Goal: Information Seeking & Learning: Learn about a topic

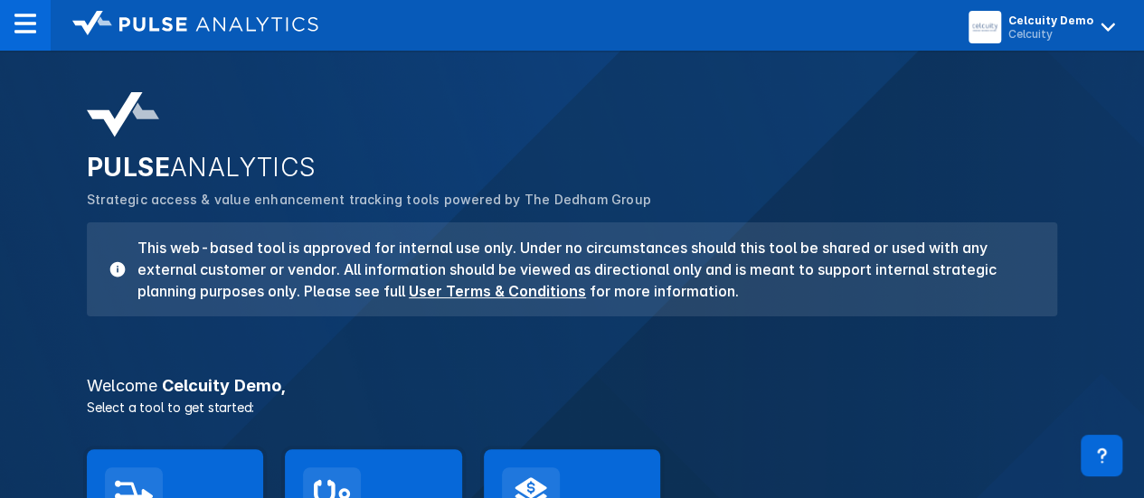
scroll to position [225, 0]
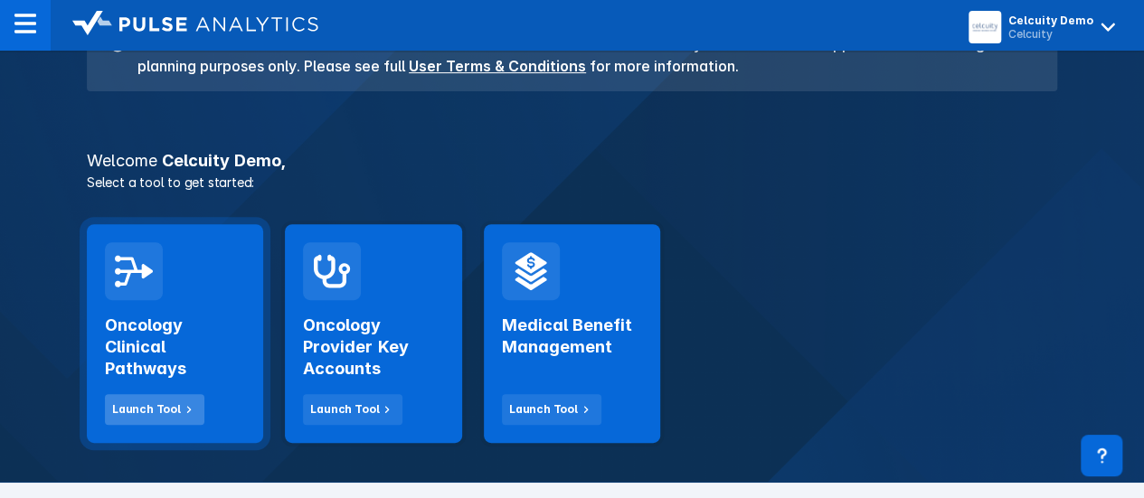
click at [190, 403] on icon at bounding box center [189, 410] width 16 height 16
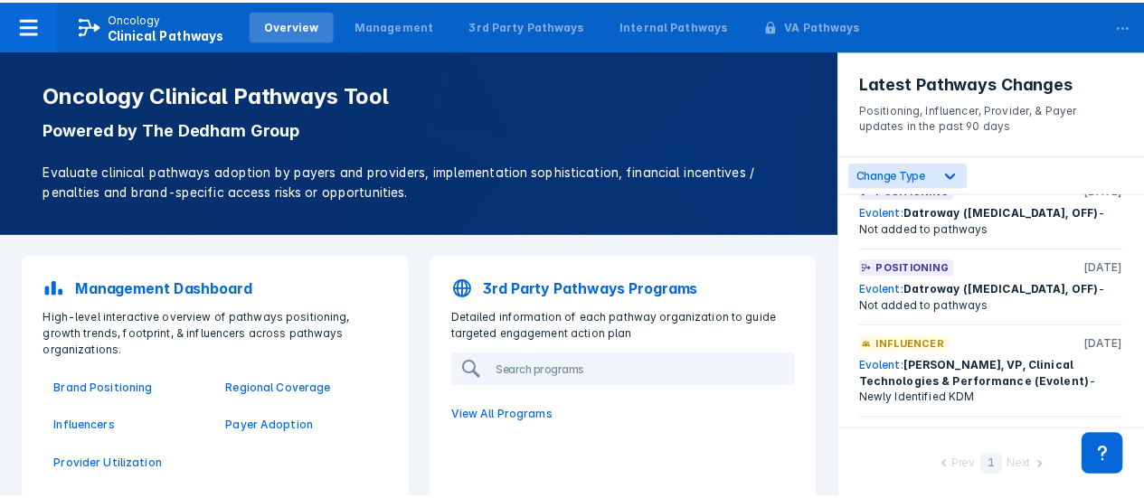
scroll to position [472, 0]
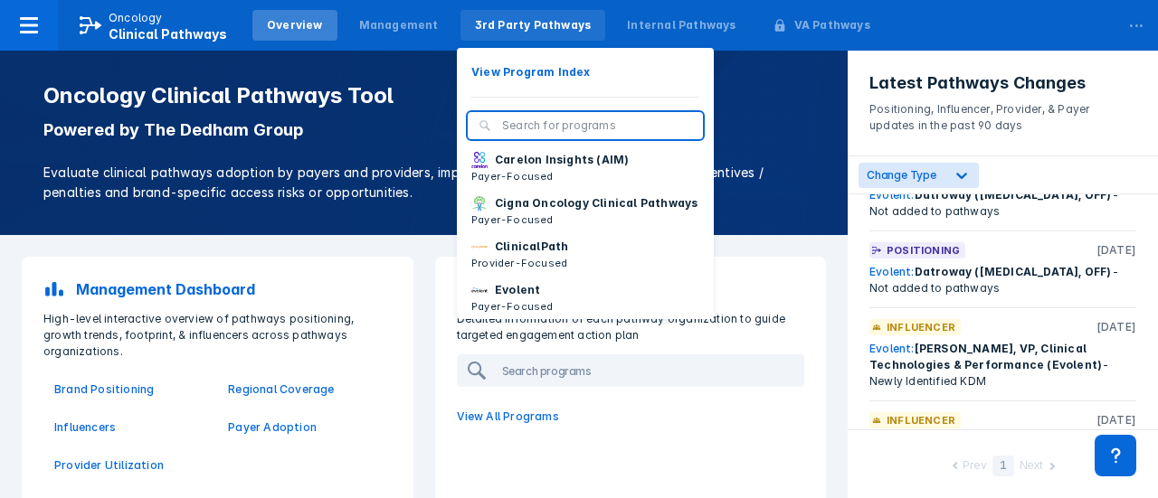
click at [527, 28] on div "3rd Party Pathways" at bounding box center [533, 25] width 117 height 16
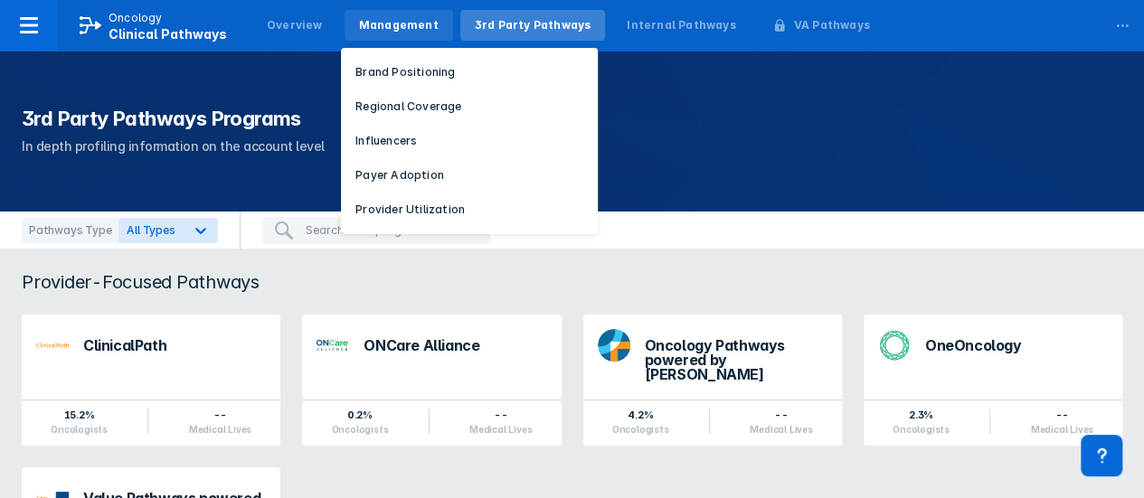
click at [399, 30] on div "Management" at bounding box center [399, 25] width 80 height 16
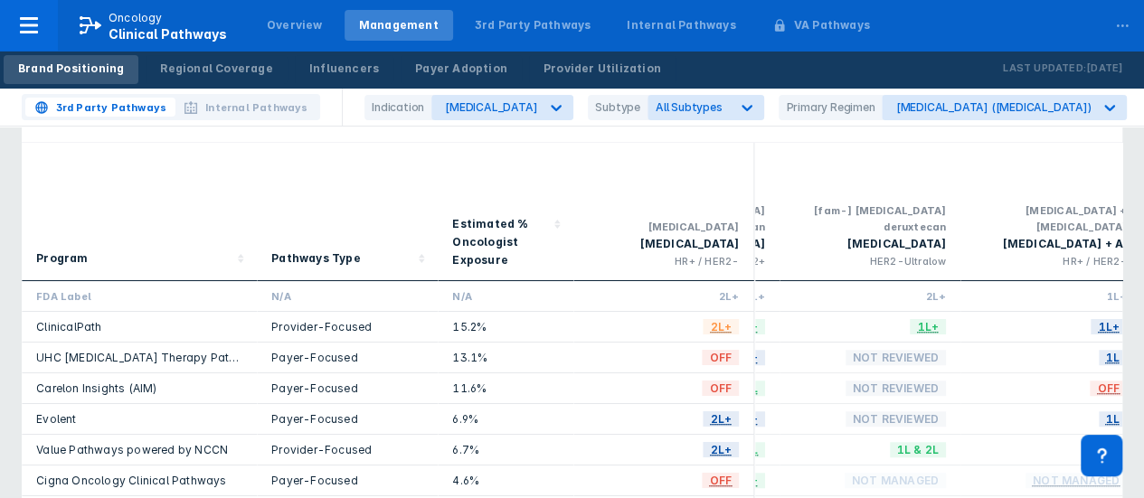
scroll to position [0, 702]
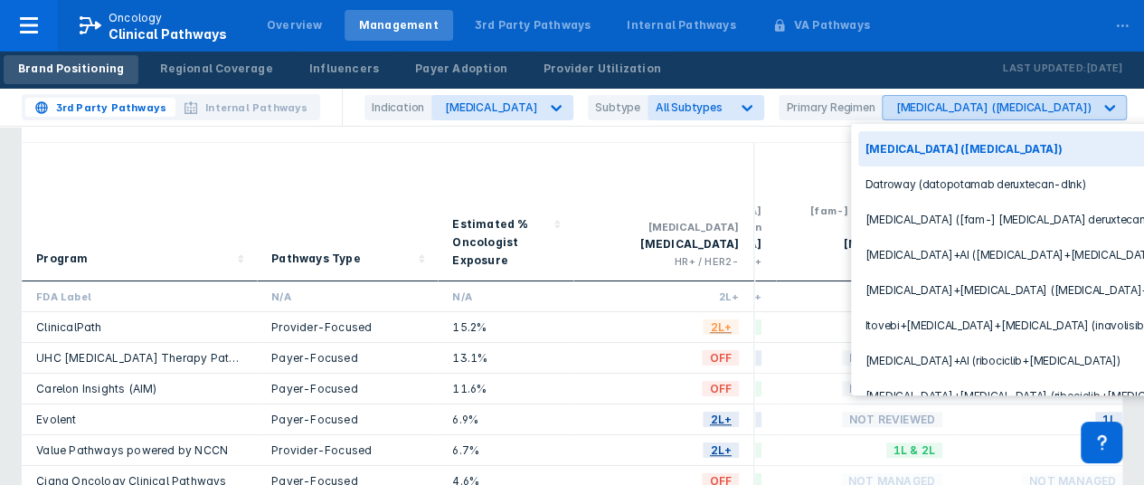
click at [906, 107] on div "[MEDICAL_DATA] ([MEDICAL_DATA])" at bounding box center [993, 107] width 195 height 14
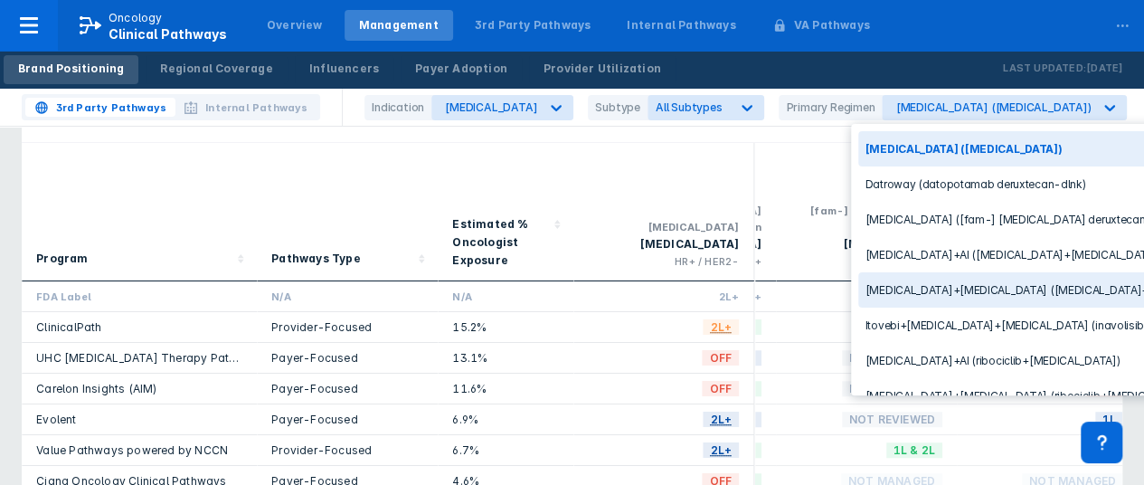
click at [896, 282] on div "[MEDICAL_DATA]+[MEDICAL_DATA] ([MEDICAL_DATA]+[MEDICAL_DATA])" at bounding box center [1009, 289] width 302 height 35
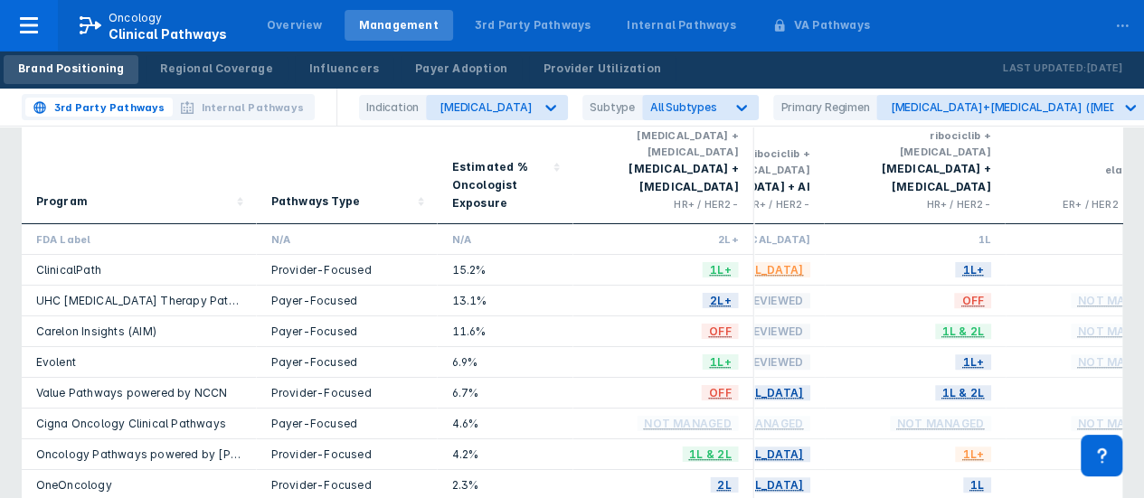
scroll to position [0, 1763]
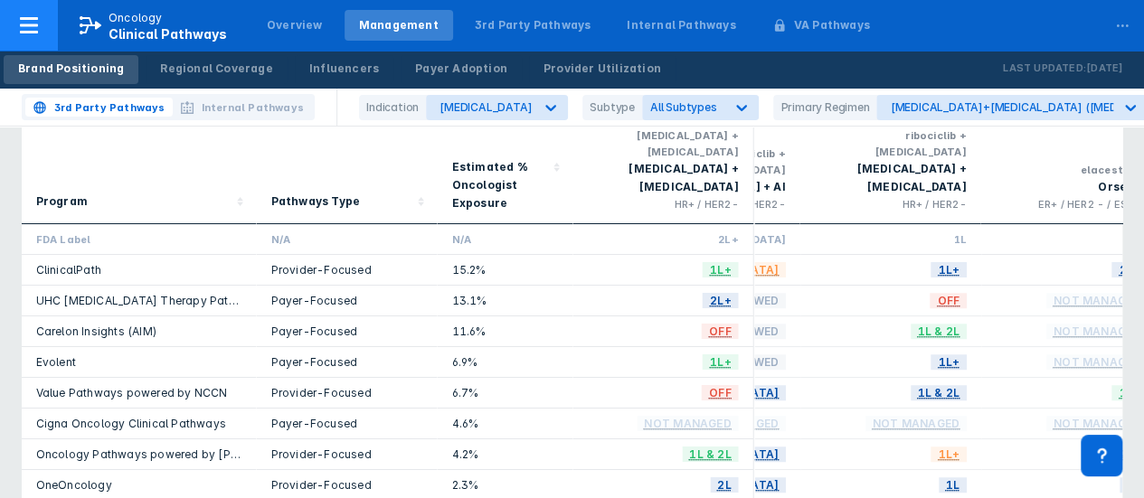
click at [156, 38] on span "Clinical Pathways" at bounding box center [168, 33] width 119 height 15
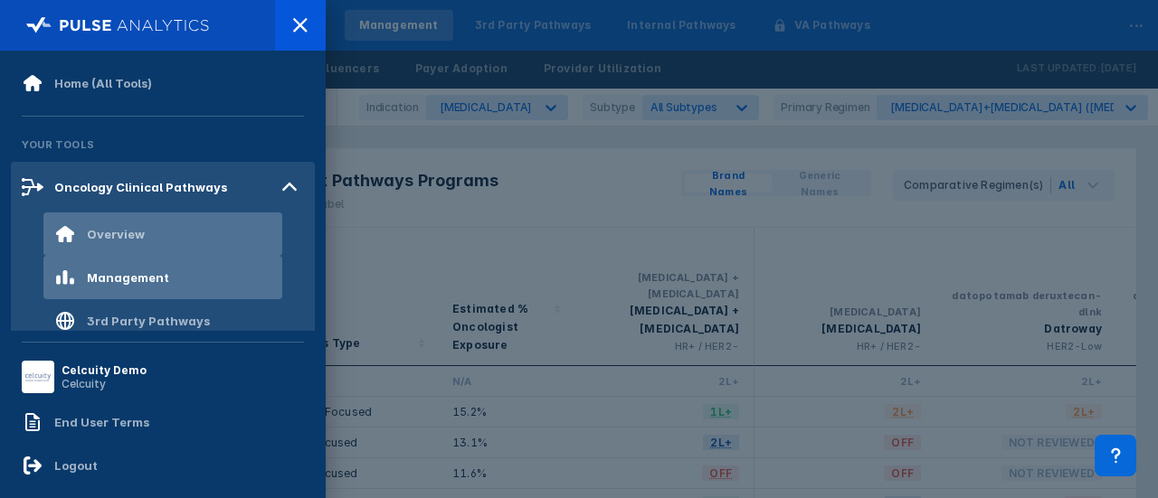
click at [120, 239] on div "Overview" at bounding box center [116, 234] width 58 height 14
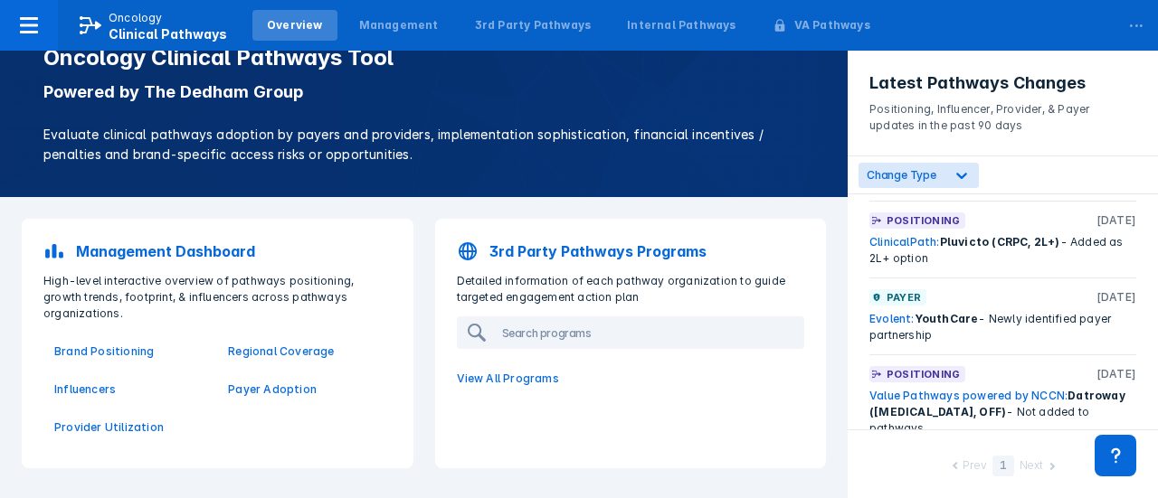
scroll to position [1057, 0]
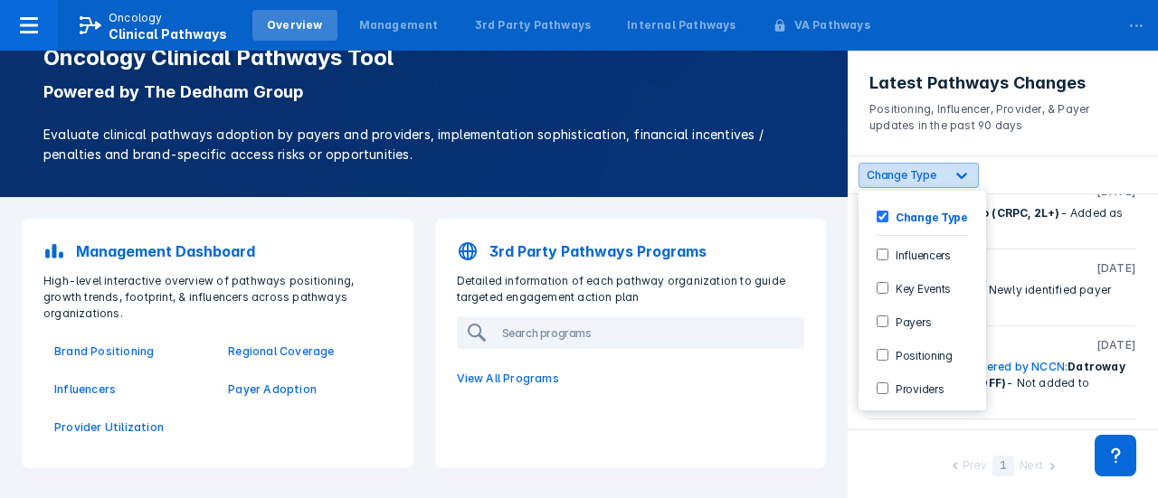
click at [959, 175] on icon at bounding box center [962, 175] width 18 height 18
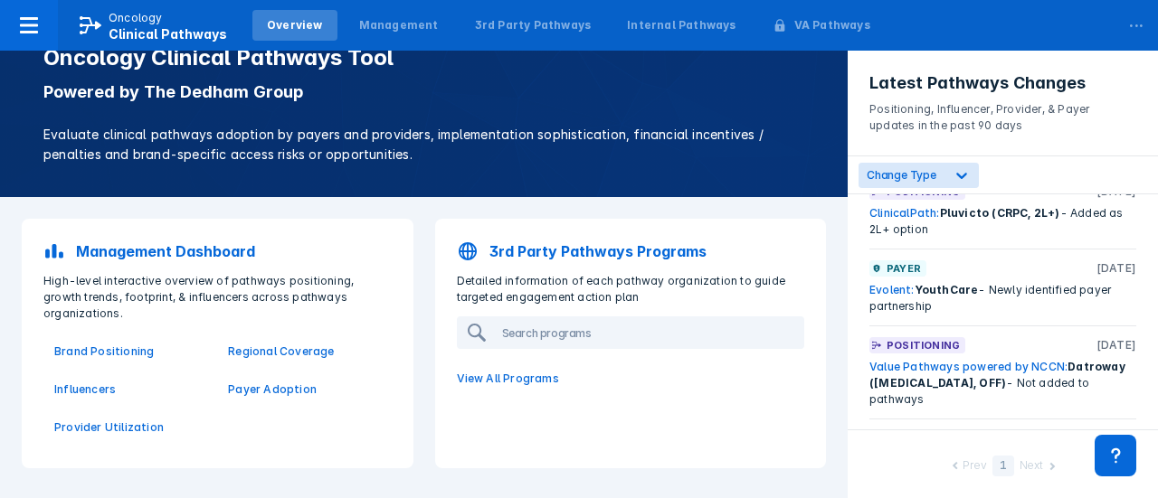
click at [1049, 282] on div "Evolent: YouthCare - Newly identified payer partnership" at bounding box center [1002, 298] width 267 height 33
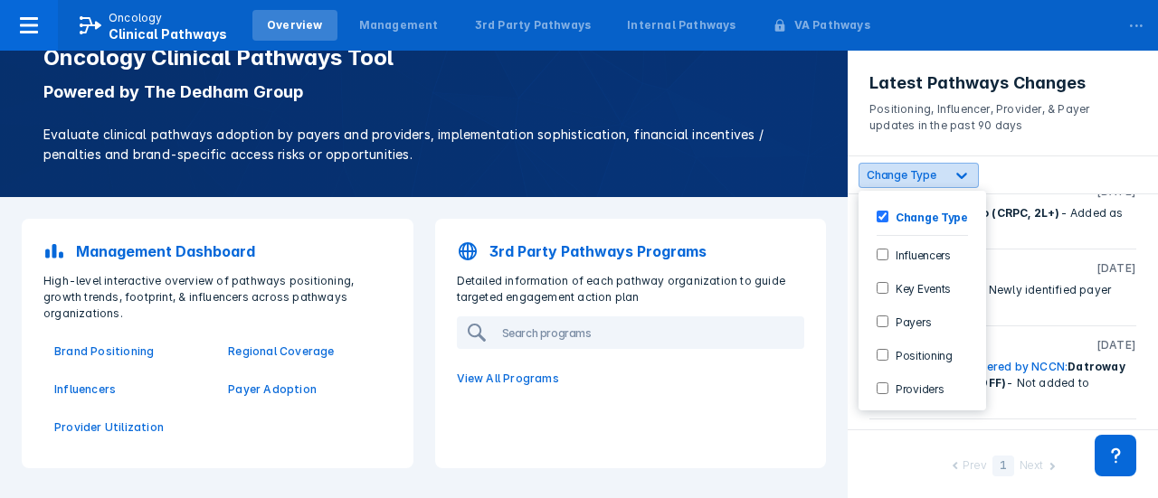
click at [966, 177] on icon at bounding box center [962, 175] width 18 height 18
click at [879, 351] on input "Positioning" at bounding box center [883, 355] width 12 height 12
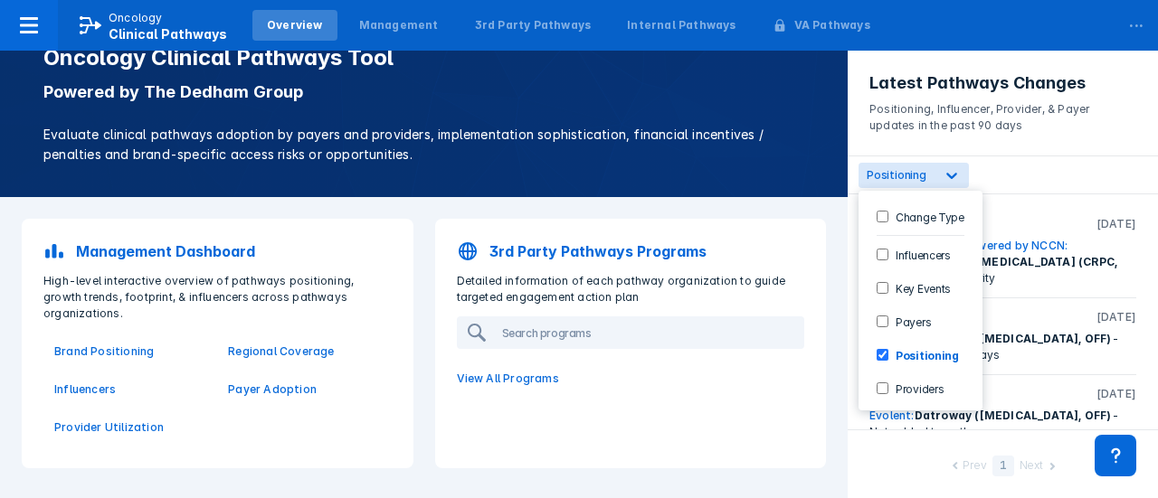
scroll to position [0, 0]
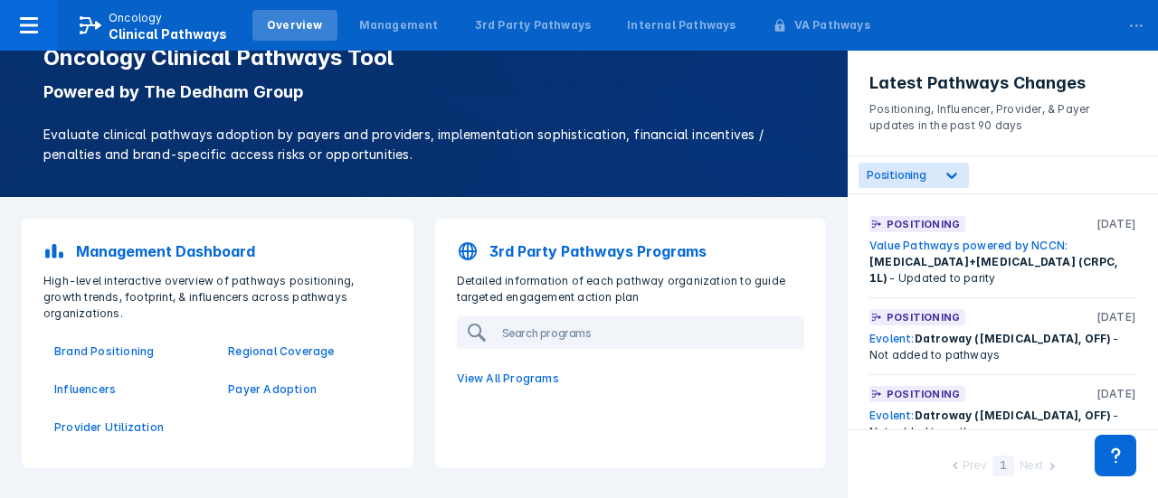
click at [1035, 346] on div "Evolent: Datroway ([MEDICAL_DATA], OFF) - Not added to pathways" at bounding box center [1002, 347] width 267 height 33
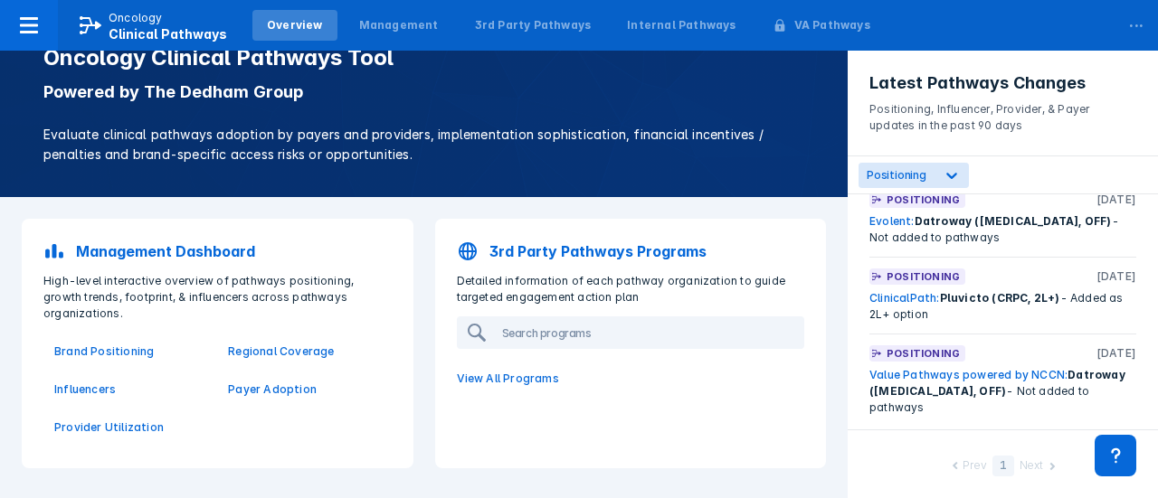
scroll to position [201, 0]
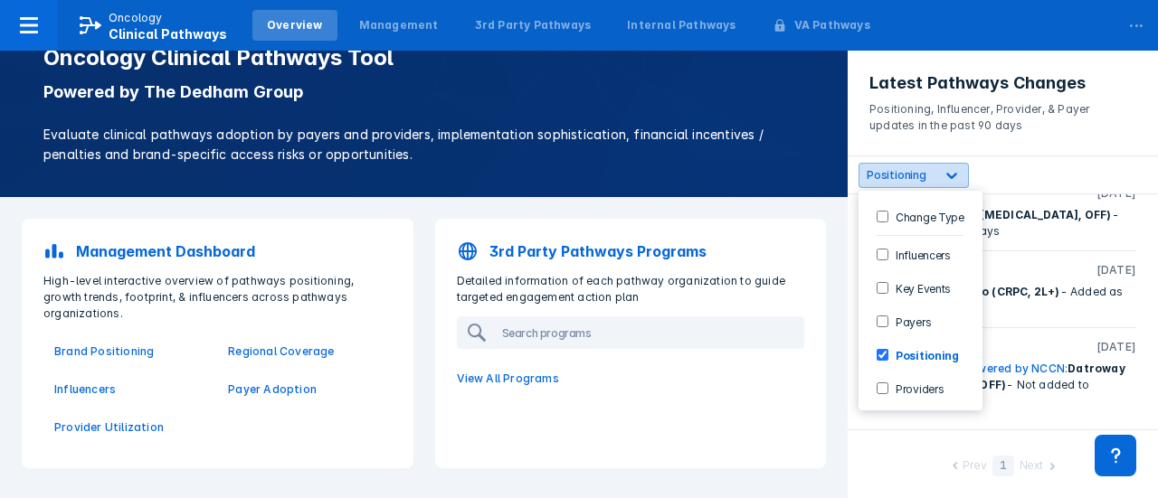
click at [917, 175] on span "Positioning" at bounding box center [897, 175] width 60 height 14
click at [883, 286] on Events-checkbox "Key Events" at bounding box center [883, 288] width 12 height 12
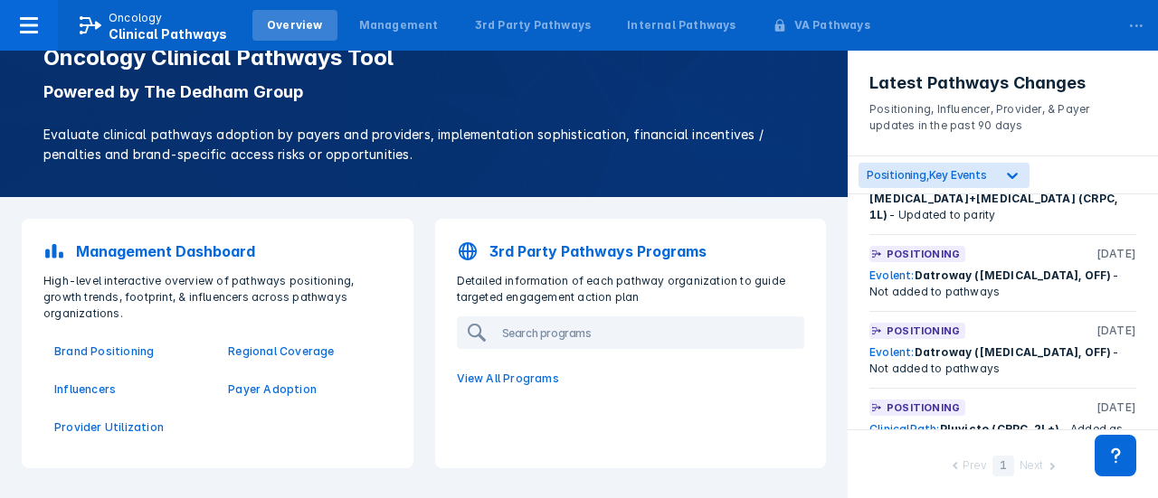
click at [1051, 311] on div at bounding box center [1002, 311] width 267 height 1
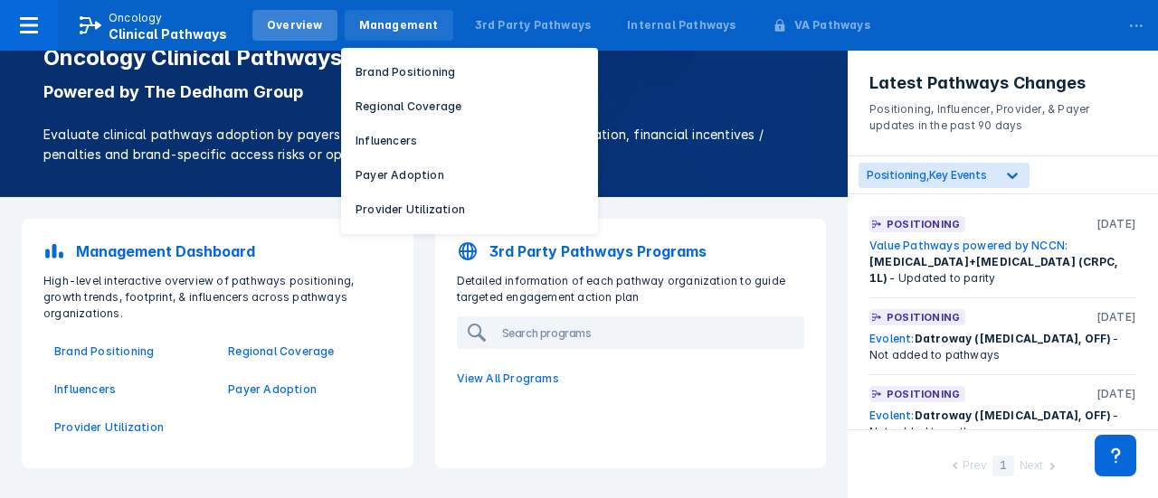
click at [394, 26] on div "Management" at bounding box center [399, 25] width 80 height 16
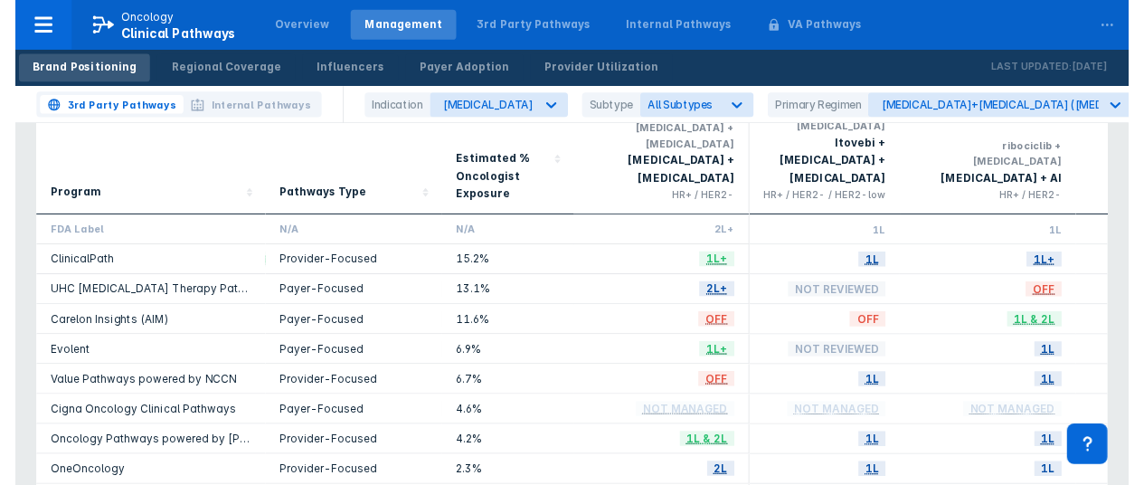
scroll to position [145, 0]
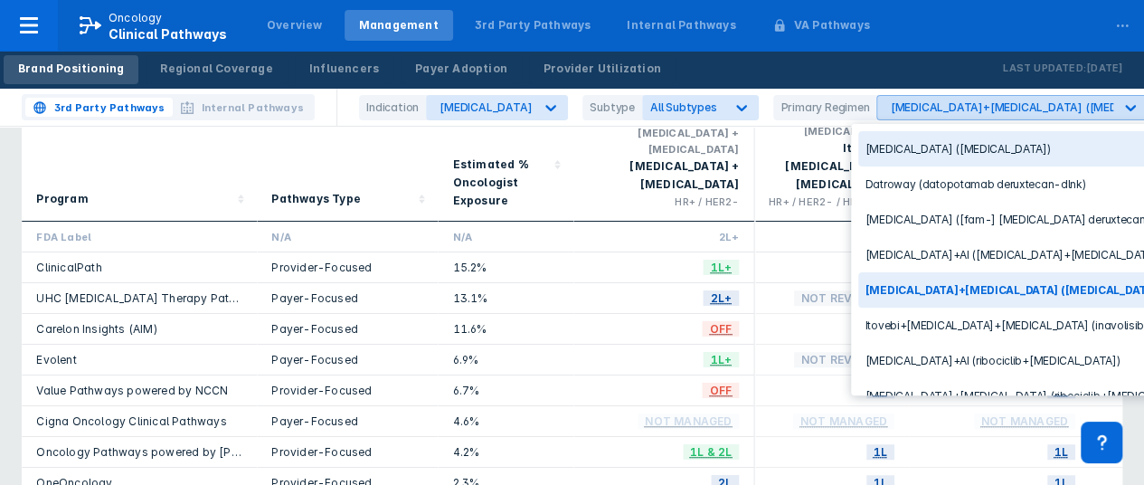
click at [939, 107] on div "[MEDICAL_DATA]+[MEDICAL_DATA] ([MEDICAL_DATA]+[MEDICAL_DATA])" at bounding box center [1087, 107] width 394 height 14
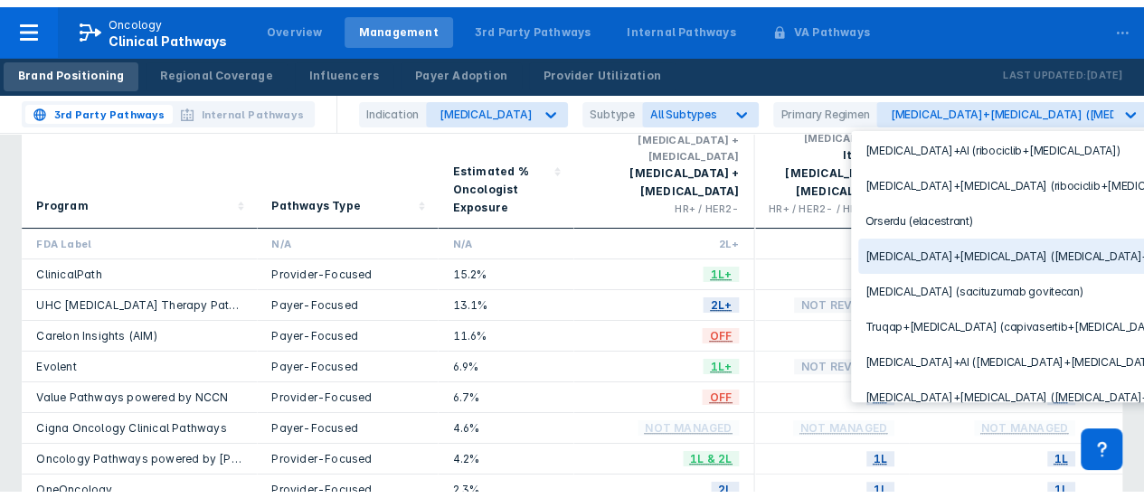
scroll to position [238, 0]
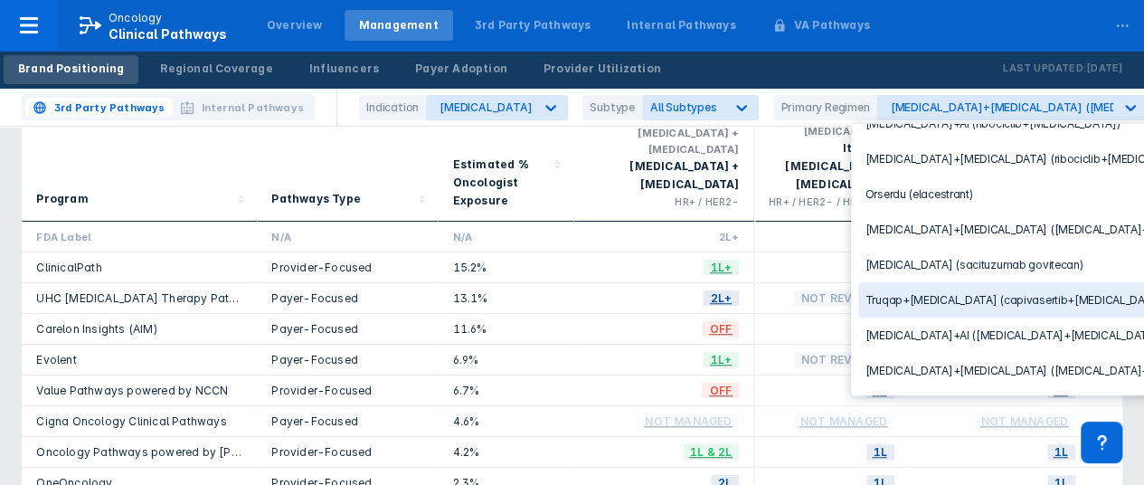
click at [944, 286] on div "Truqap+[MEDICAL_DATA] (capivasertib+[MEDICAL_DATA])" at bounding box center [1009, 299] width 302 height 35
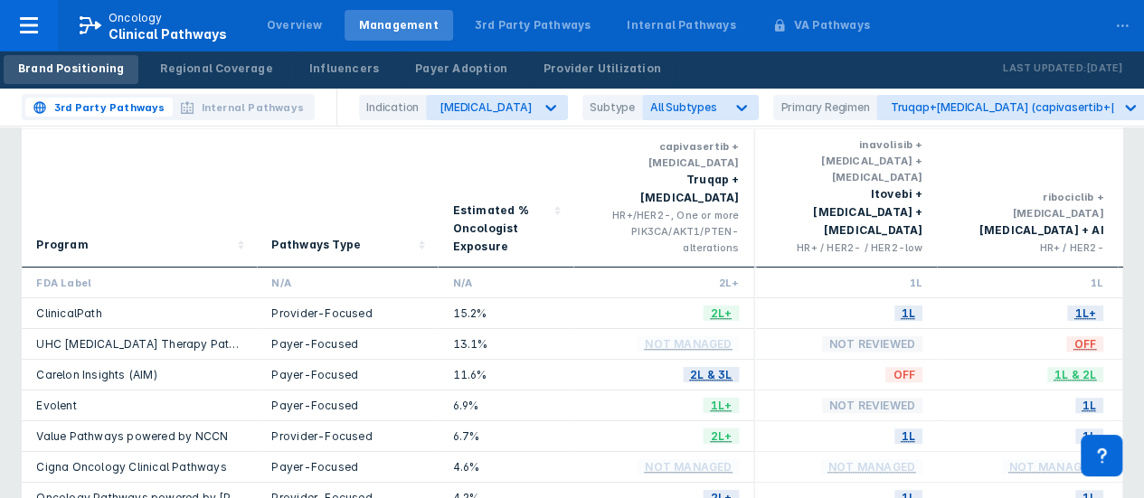
scroll to position [98, 0]
drag, startPoint x: 929, startPoint y: 193, endPoint x: 816, endPoint y: 179, distance: 113.9
click at [816, 179] on div "inavolisib + [MEDICAL_DATA] + [MEDICAL_DATA] Itovebi + [MEDICAL_DATA] + [MEDICA…" at bounding box center [846, 199] width 181 height 138
copy div "Itovebi + [MEDICAL_DATA] + [MEDICAL_DATA]"
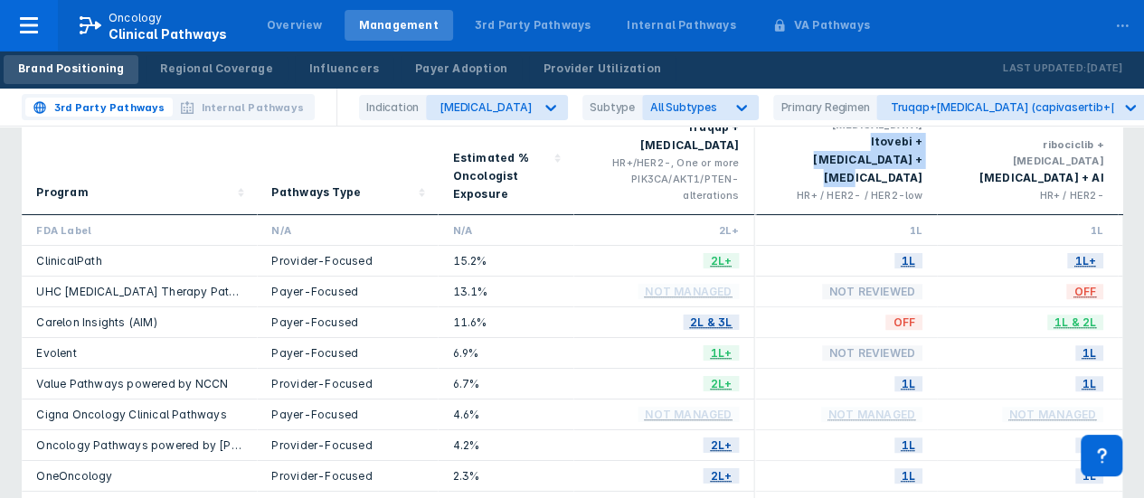
scroll to position [152, 0]
click at [544, 65] on div "Provider Utilization" at bounding box center [603, 69] width 118 height 16
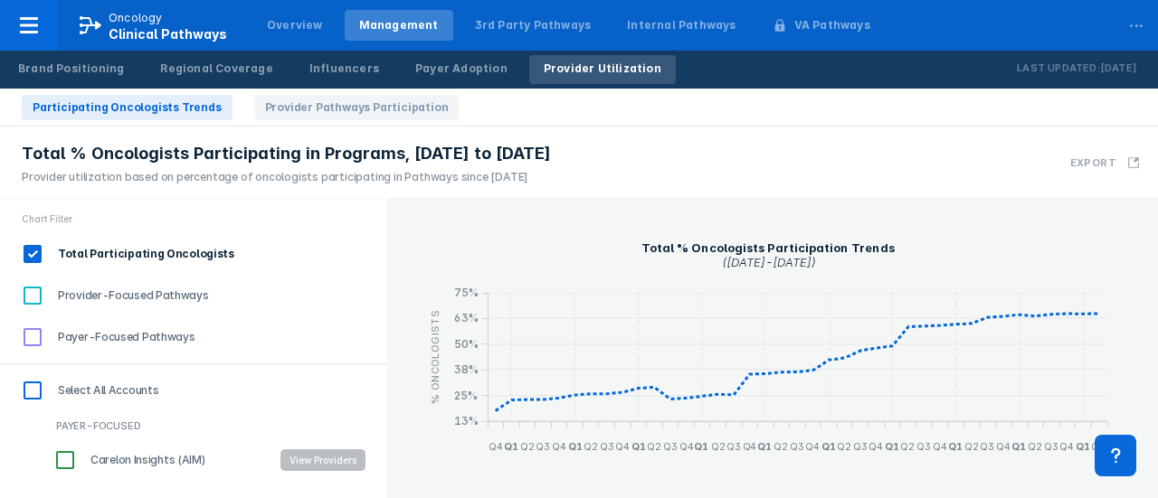
click at [33, 296] on input "Provider-Focused Pathways" at bounding box center [32, 295] width 31 height 31
checkbox input "true"
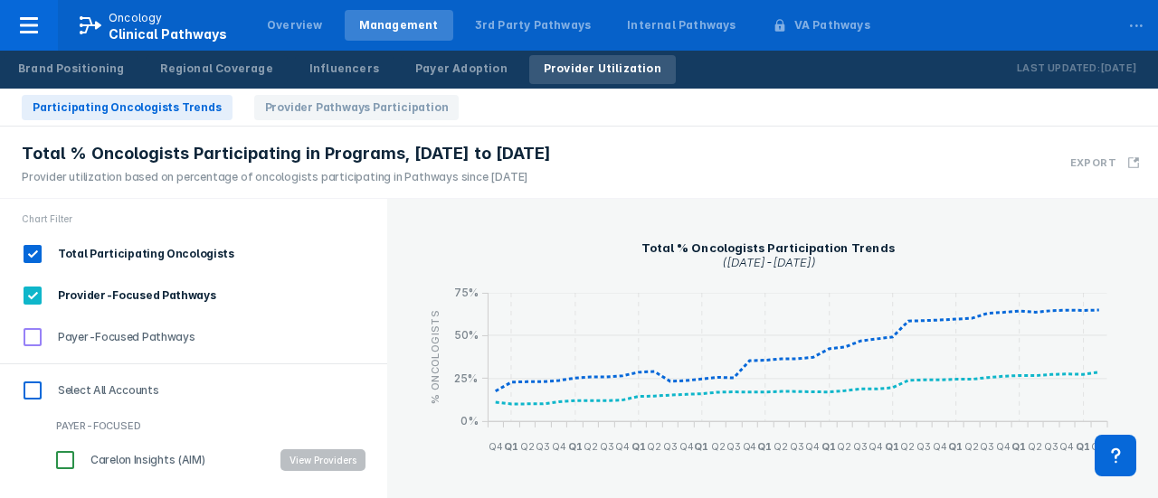
click at [38, 251] on input "Total Participating Oncologists" at bounding box center [32, 254] width 31 height 31
checkbox input "false"
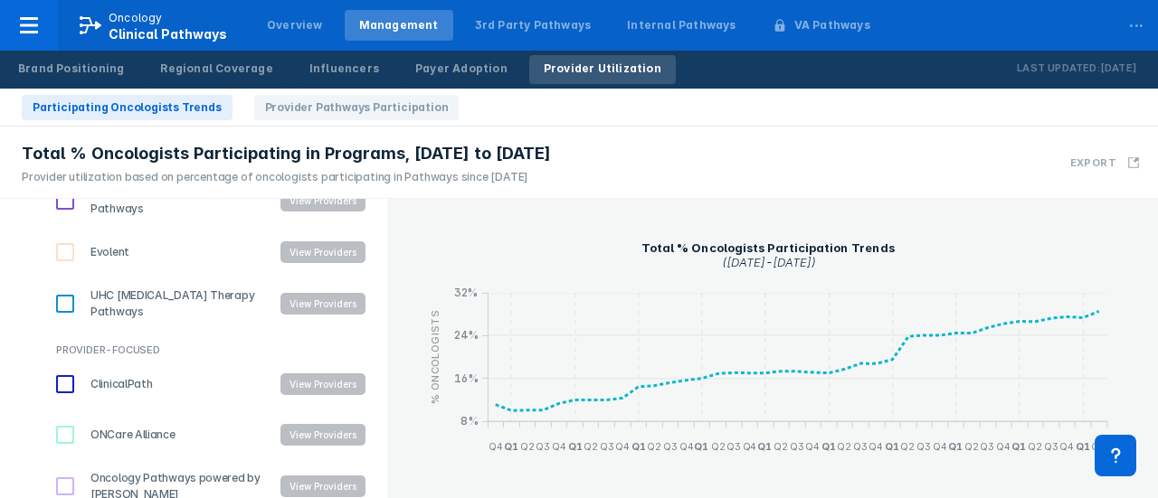
scroll to position [427, 0]
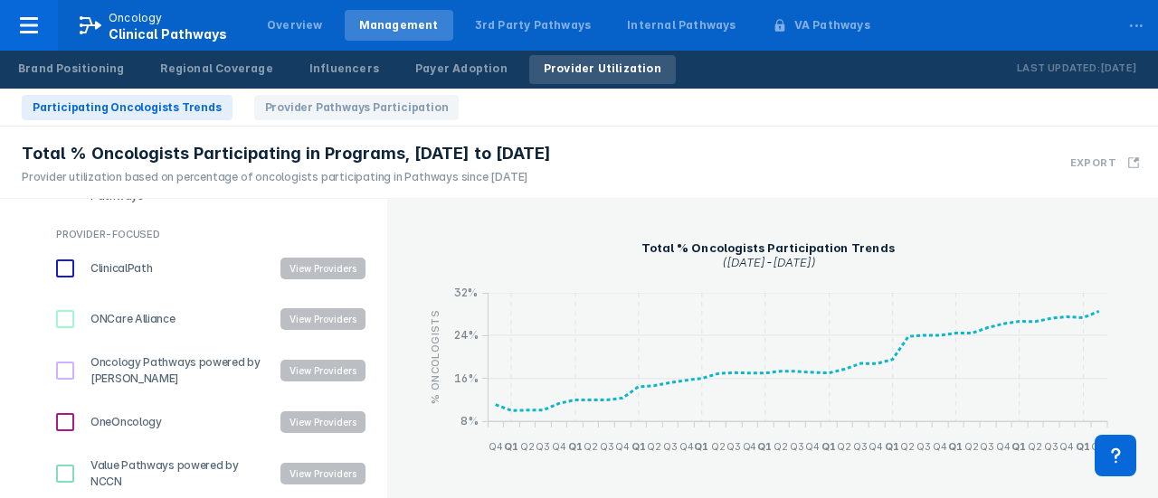
click at [64, 316] on input "ONCare Alliance" at bounding box center [65, 319] width 31 height 31
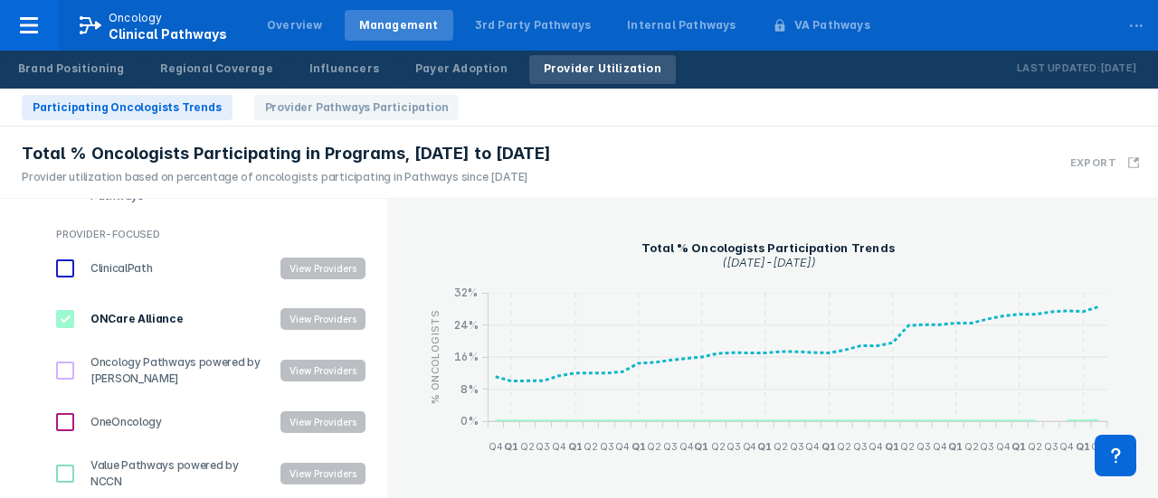
click at [62, 318] on input "ONCare Alliance" at bounding box center [65, 319] width 31 height 31
checkbox input "false"
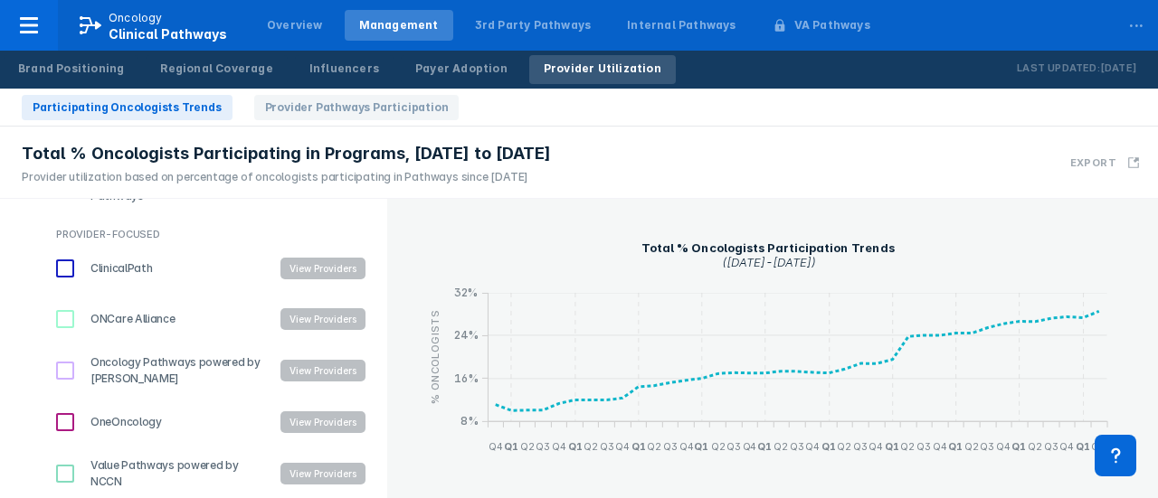
click at [61, 419] on input "OneOncology" at bounding box center [65, 422] width 31 height 31
checkbox input "true"
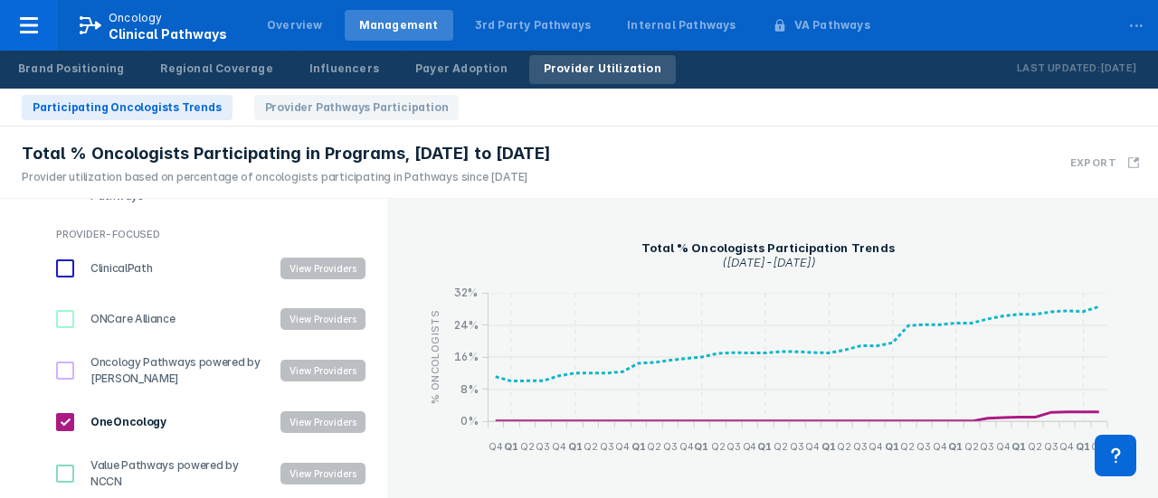
click at [65, 309] on input "ONCare Alliance" at bounding box center [65, 319] width 31 height 31
click at [60, 323] on input "ONCare Alliance" at bounding box center [65, 319] width 31 height 31
checkbox input "false"
click at [63, 417] on input "OneOncology" at bounding box center [65, 422] width 31 height 31
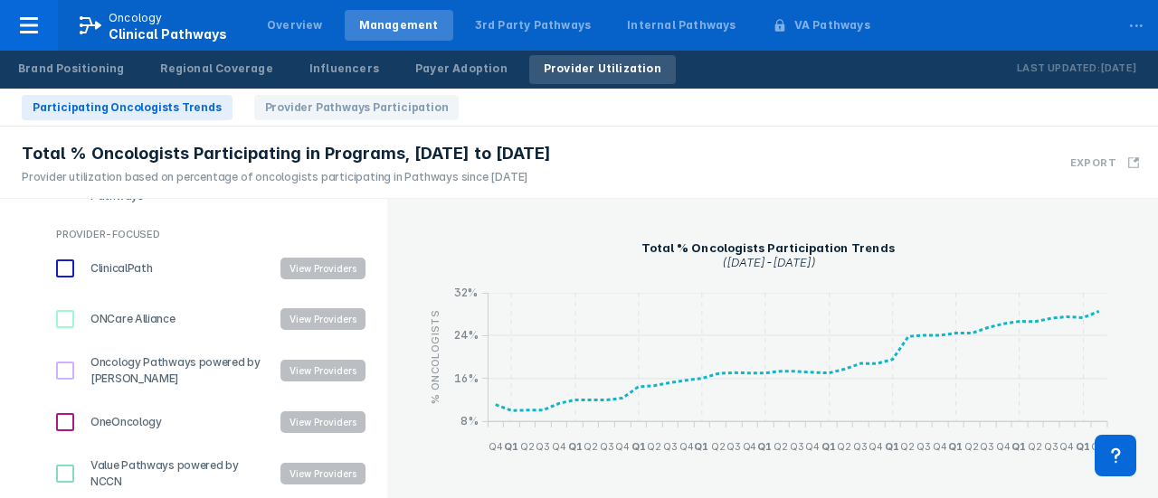
click at [60, 417] on input "OneOncology" at bounding box center [65, 422] width 31 height 31
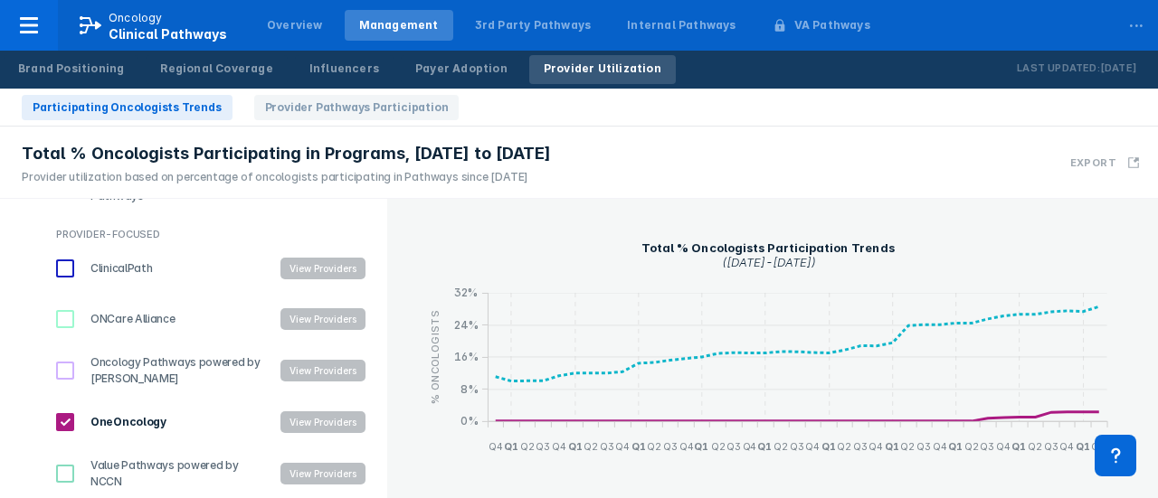
click at [60, 417] on input "OneOncology" at bounding box center [65, 422] width 31 height 31
checkbox input "false"
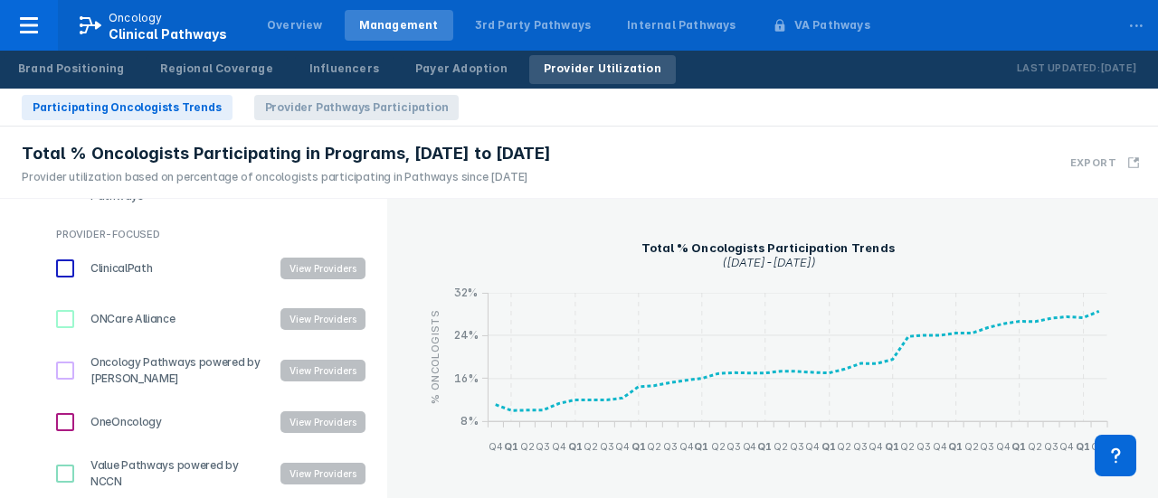
click at [371, 101] on span "Provider Pathways Participation" at bounding box center [356, 107] width 205 height 25
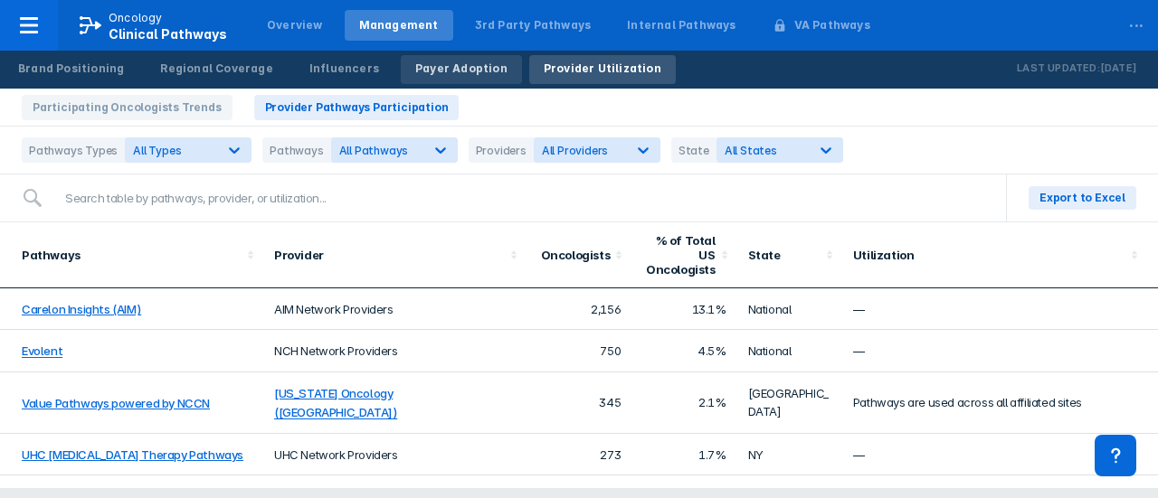
click at [440, 70] on div "Payer Adoption" at bounding box center [461, 69] width 92 height 16
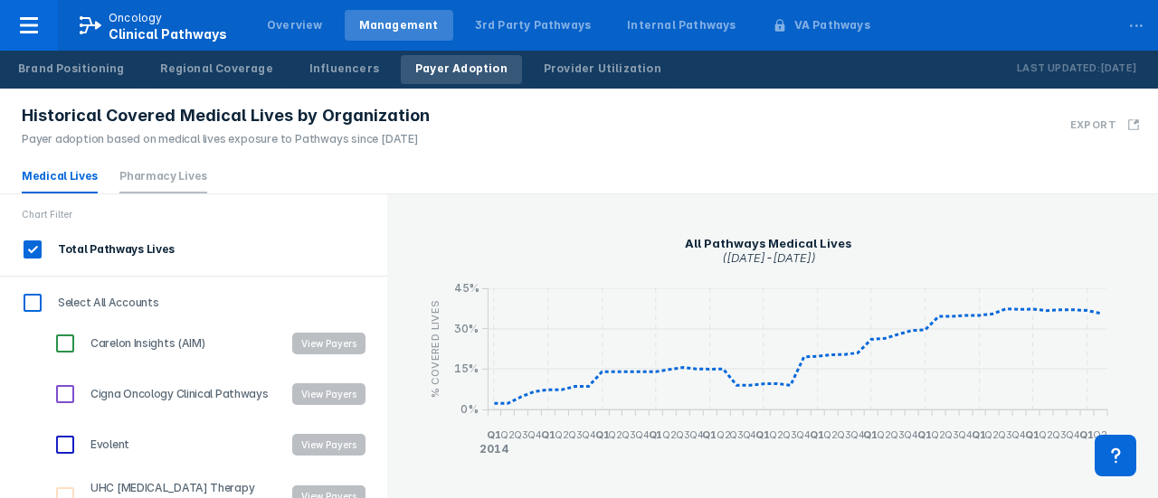
click at [166, 164] on li "Pharmacy Lives" at bounding box center [163, 176] width 88 height 33
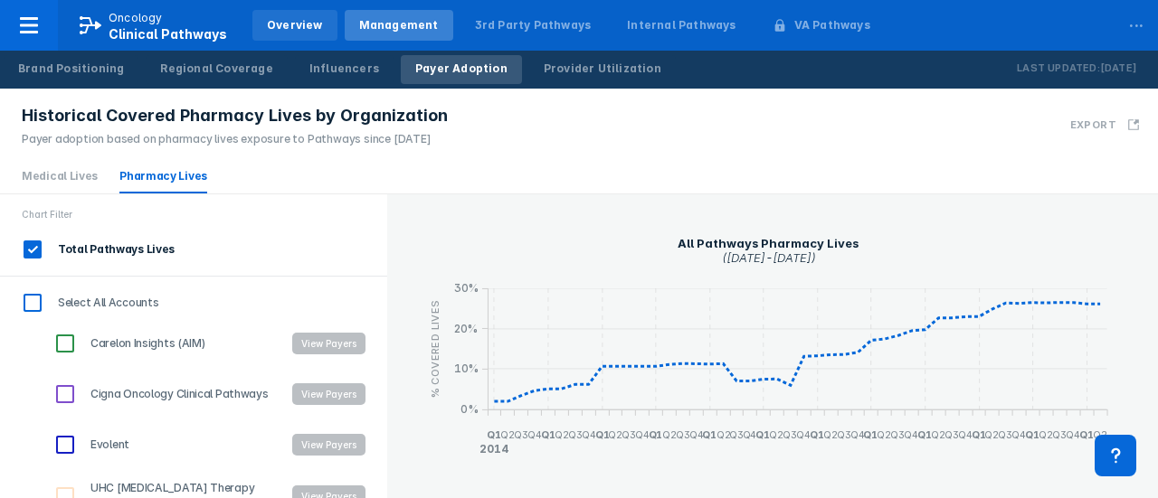
click at [274, 24] on div "Overview" at bounding box center [295, 25] width 56 height 16
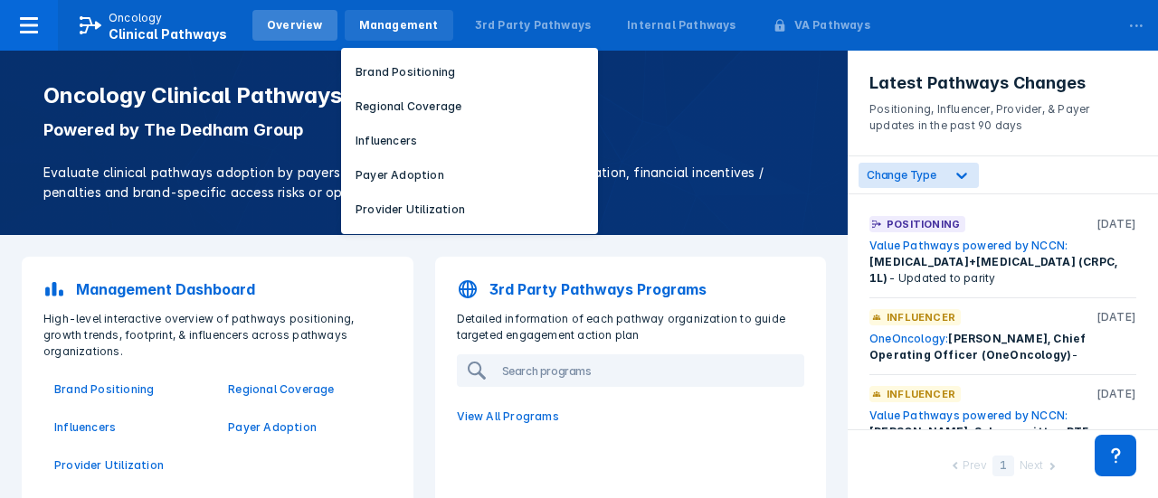
click at [384, 35] on div "Management" at bounding box center [399, 25] width 109 height 31
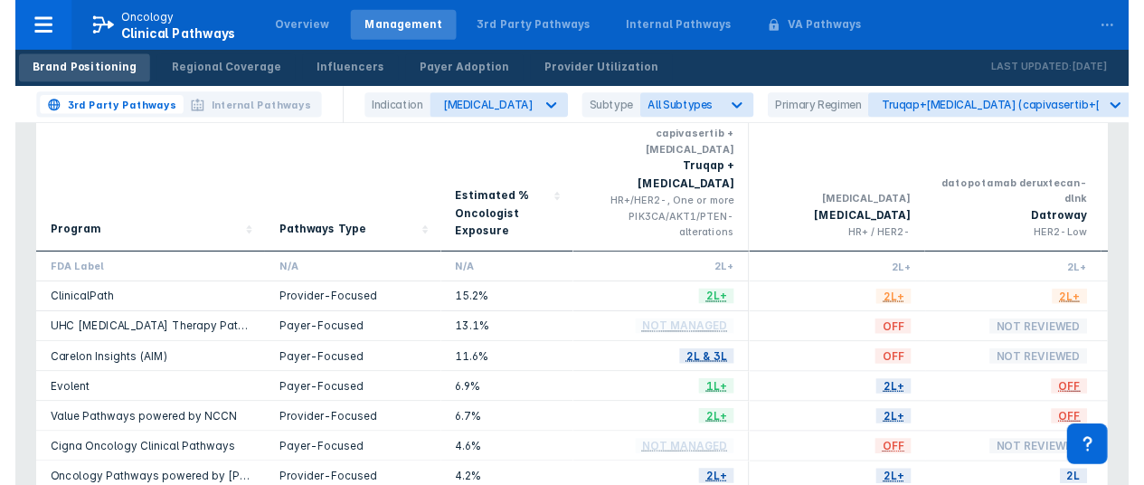
scroll to position [45, 0]
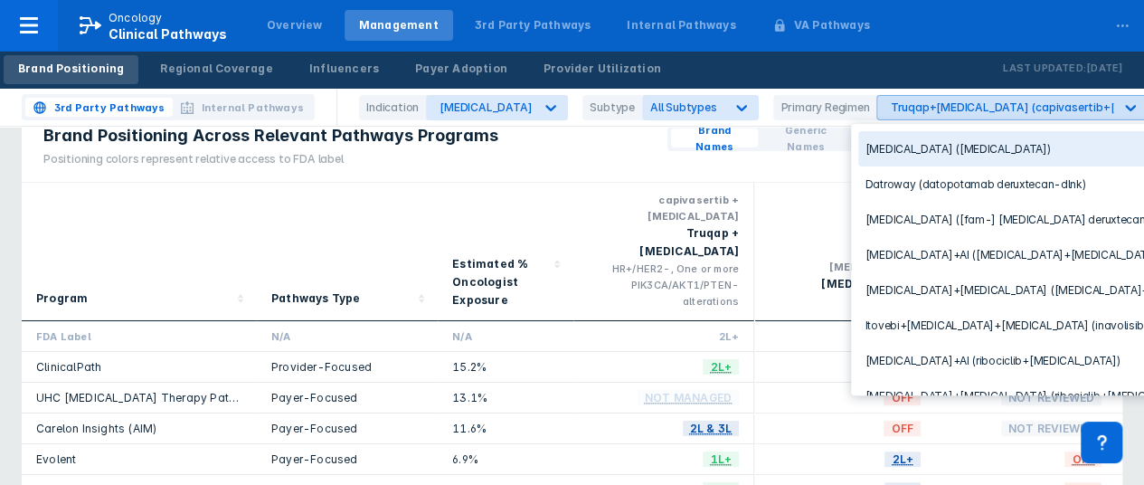
click at [890, 112] on div "Truqap+[MEDICAL_DATA] (capivasertib+[MEDICAL_DATA])" at bounding box center [1048, 107] width 316 height 14
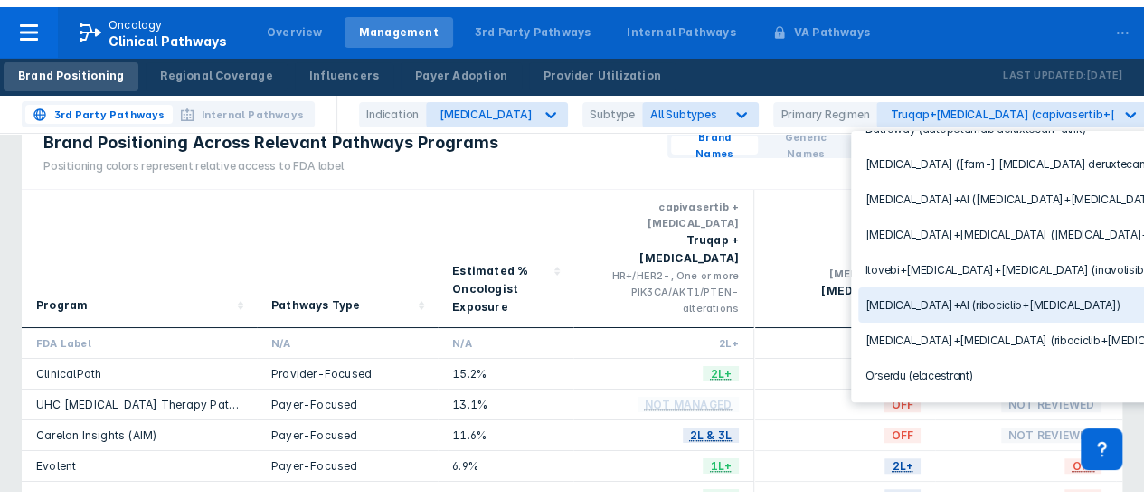
scroll to position [78, 0]
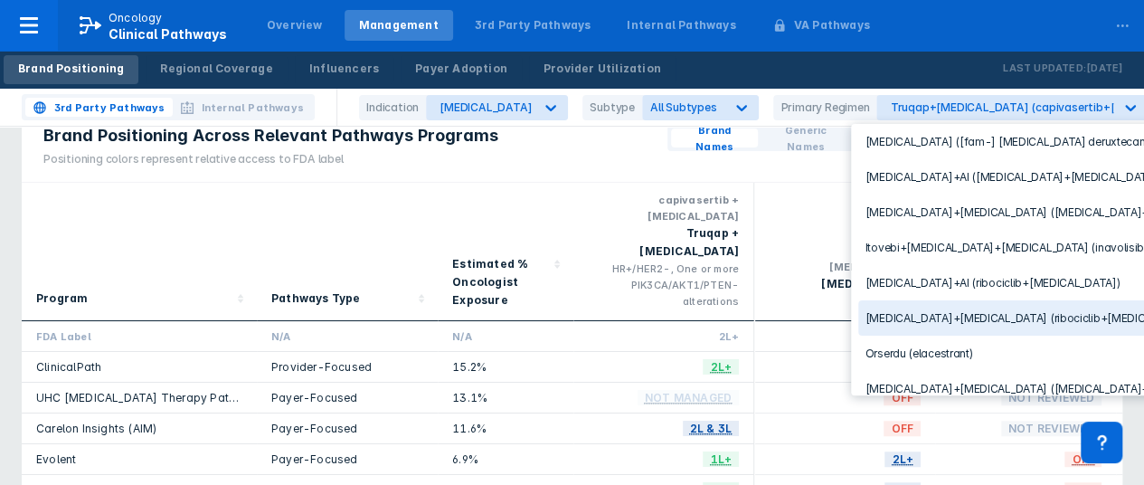
click at [916, 308] on div "[MEDICAL_DATA]+[MEDICAL_DATA] (ribociclib+[MEDICAL_DATA])" at bounding box center [1009, 317] width 302 height 35
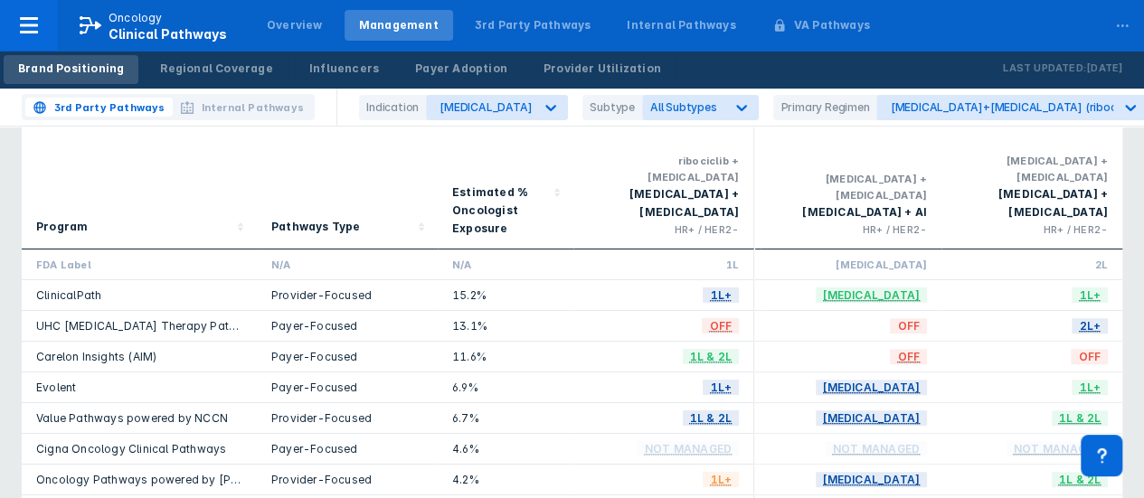
scroll to position [117, 0]
